Goal: Task Accomplishment & Management: Use online tool/utility

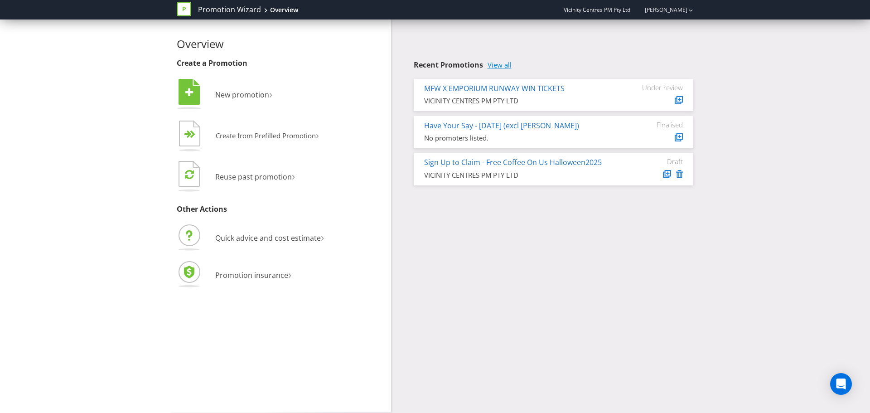
click at [508, 66] on link "View all" at bounding box center [500, 65] width 24 height 8
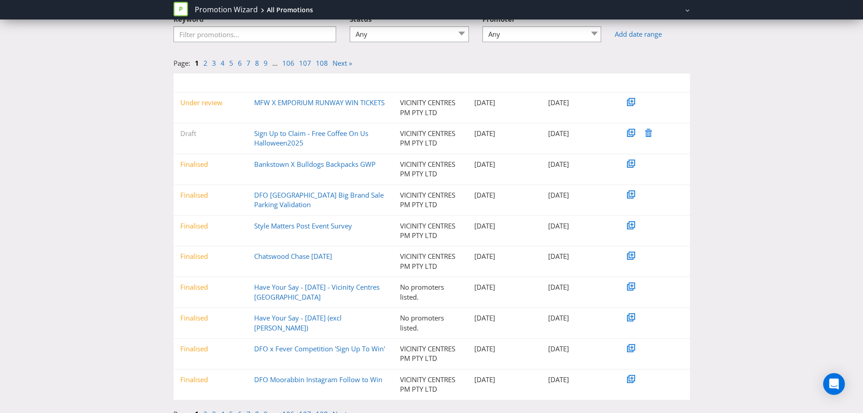
scroll to position [76, 0]
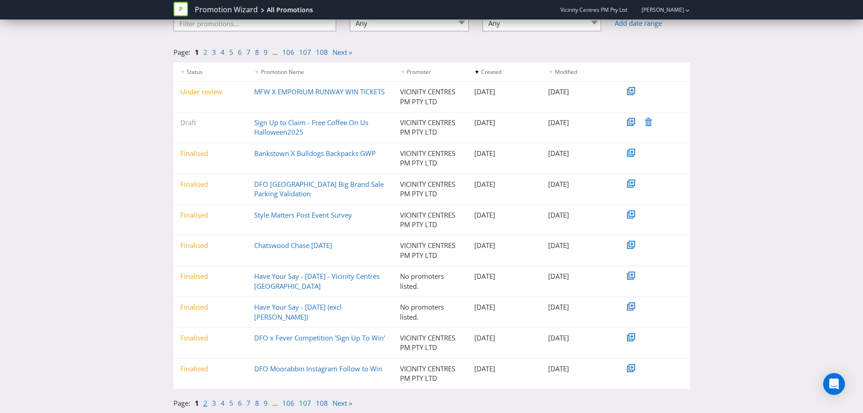
click at [206, 404] on link "2" at bounding box center [206, 402] width 4 height 9
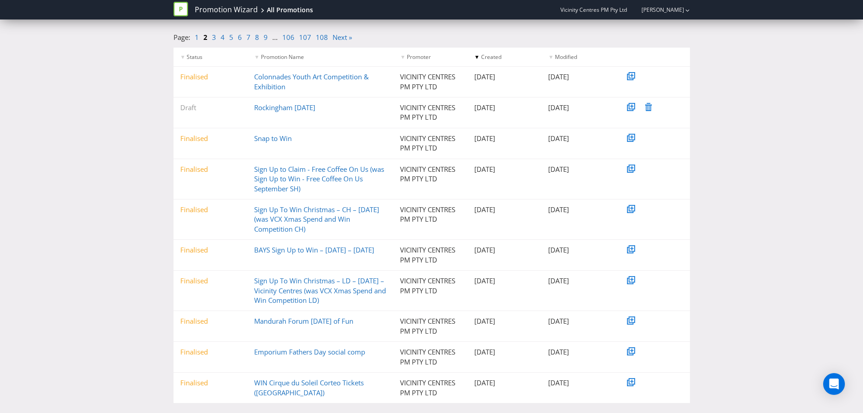
scroll to position [114, 0]
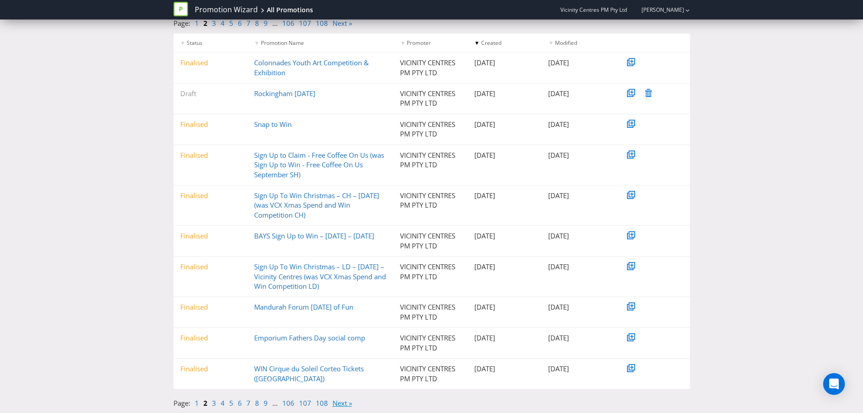
click at [341, 402] on link "Next »" at bounding box center [342, 402] width 19 height 9
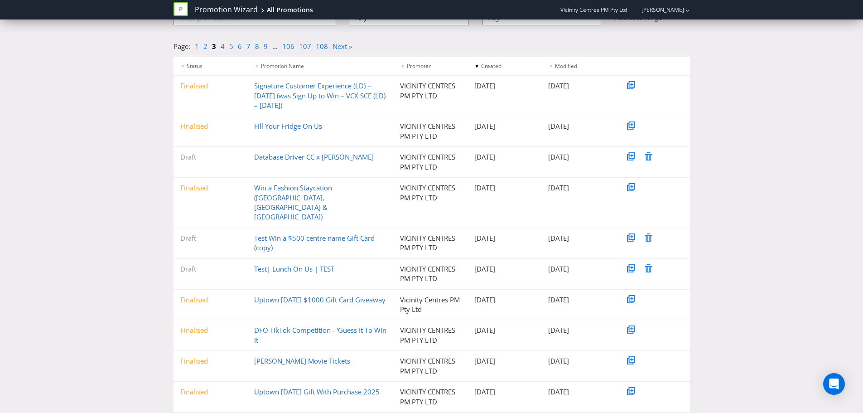
scroll to position [85, 0]
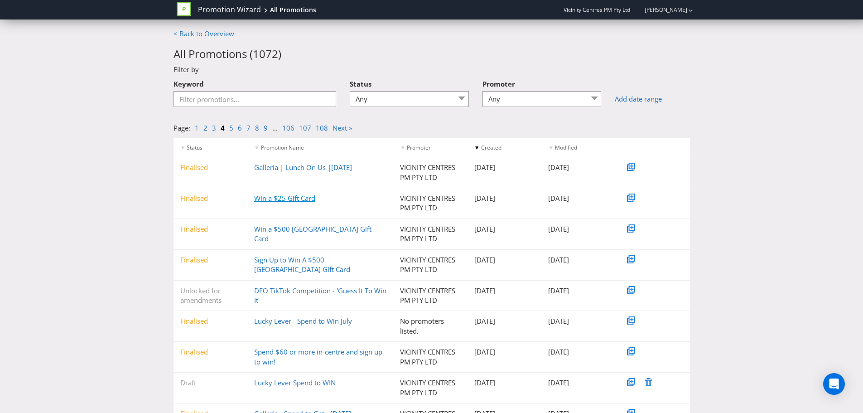
click at [279, 199] on link "Win a $25 Gift Card" at bounding box center [284, 198] width 61 height 9
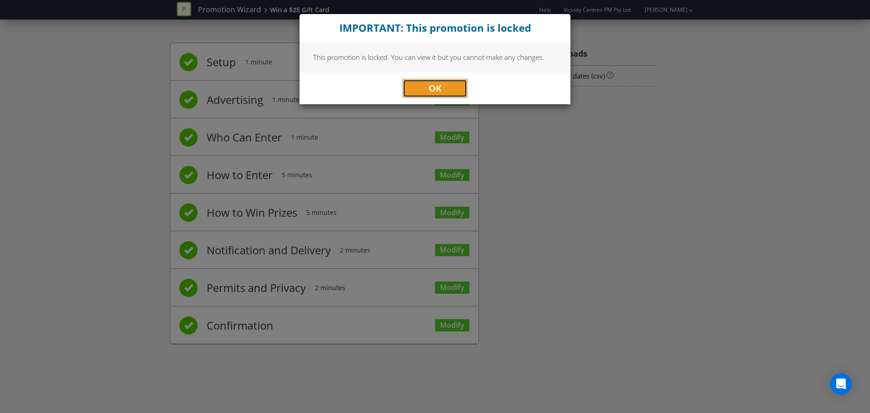
click at [424, 87] on button "OK" at bounding box center [435, 88] width 64 height 18
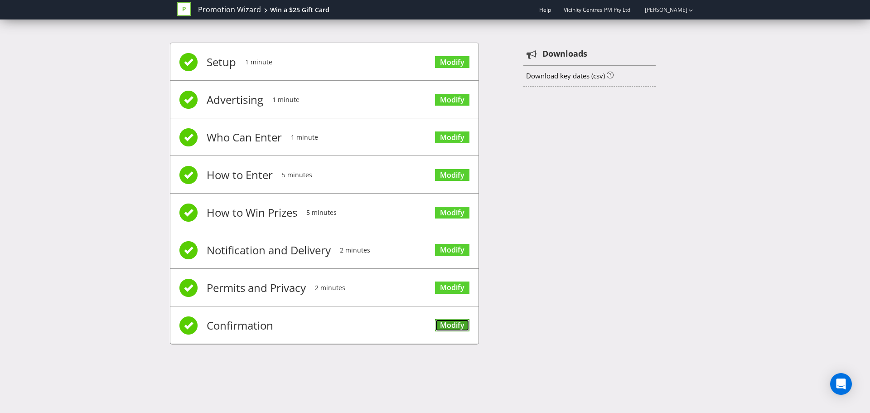
click at [438, 323] on link "Modify" at bounding box center [452, 325] width 34 height 12
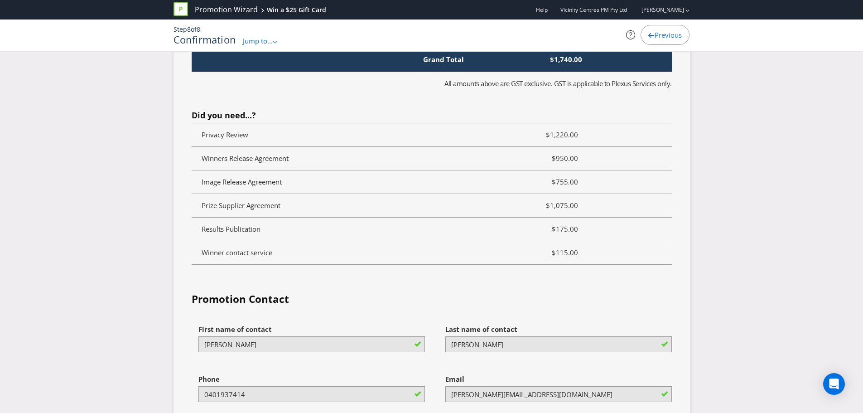
scroll to position [2323, 0]
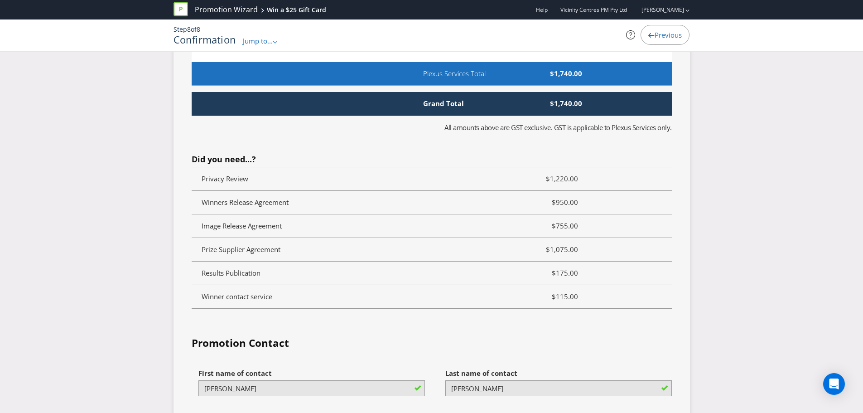
click at [178, 6] on icon at bounding box center [181, 9] width 15 height 15
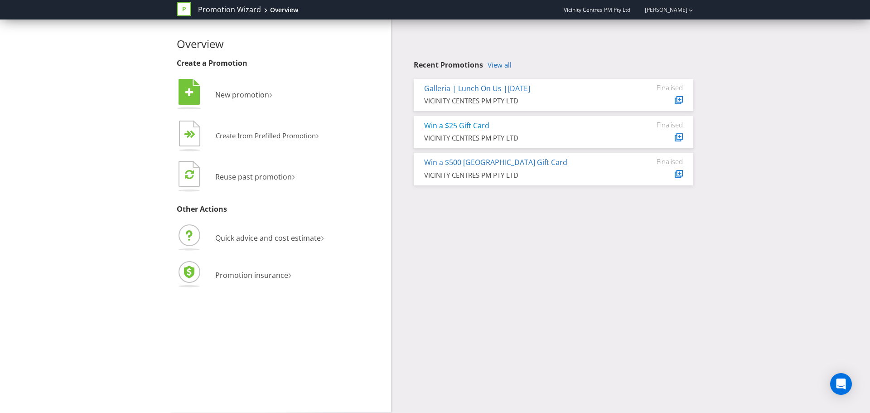
click at [444, 122] on link "Win a $25 Gift Card" at bounding box center [456, 126] width 65 height 10
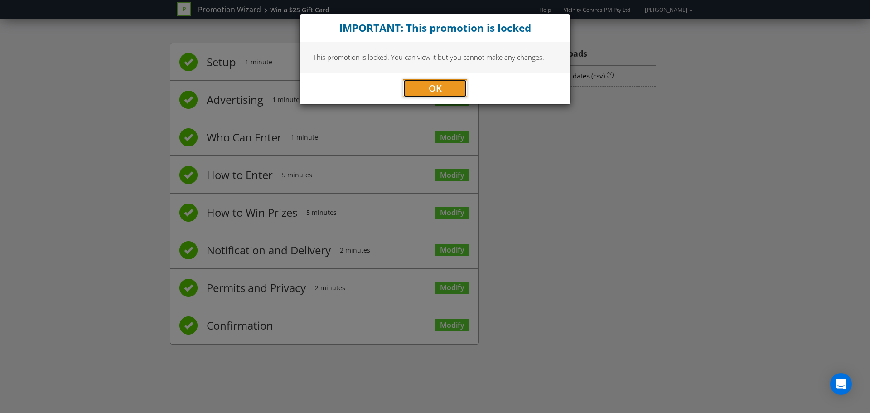
click at [438, 90] on span "OK" at bounding box center [435, 88] width 13 height 12
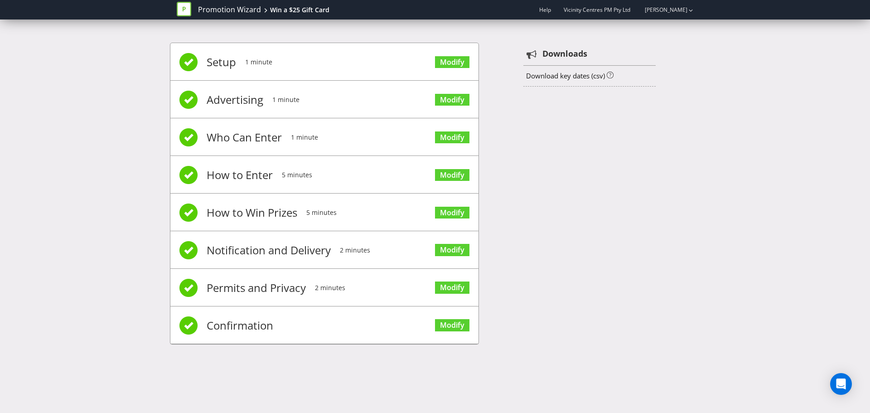
click at [290, 62] on li "Setup 1 minute Modify" at bounding box center [324, 62] width 308 height 38
click at [260, 321] on span "Confirmation" at bounding box center [240, 325] width 67 height 36
click at [462, 324] on link "Modify" at bounding box center [452, 325] width 34 height 12
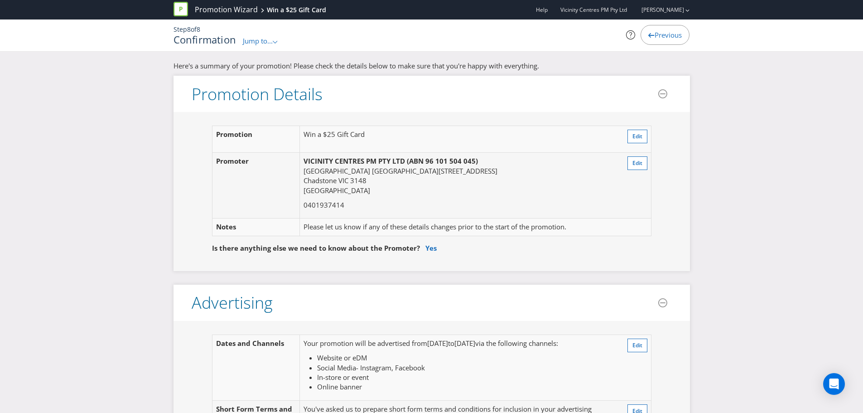
click at [180, 8] on icon at bounding box center [181, 9] width 15 height 15
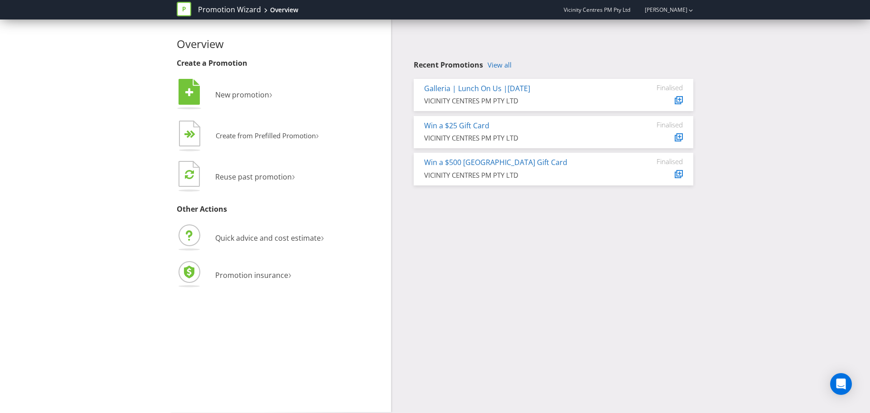
click at [196, 10] on div at bounding box center [187, 9] width 21 height 18
click at [210, 10] on link "Promotion Wizard" at bounding box center [229, 10] width 63 height 10
click at [278, 12] on div "Overview" at bounding box center [284, 9] width 28 height 9
